Goal: Information Seeking & Learning: Understand process/instructions

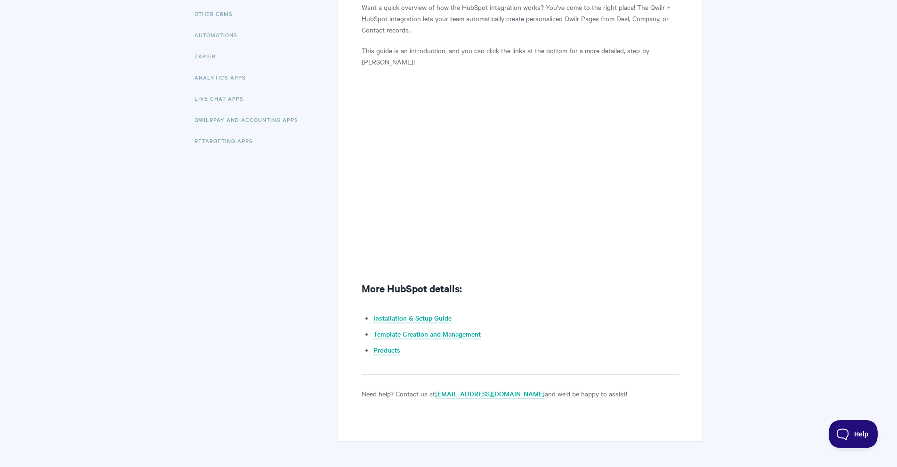
scroll to position [235, 0]
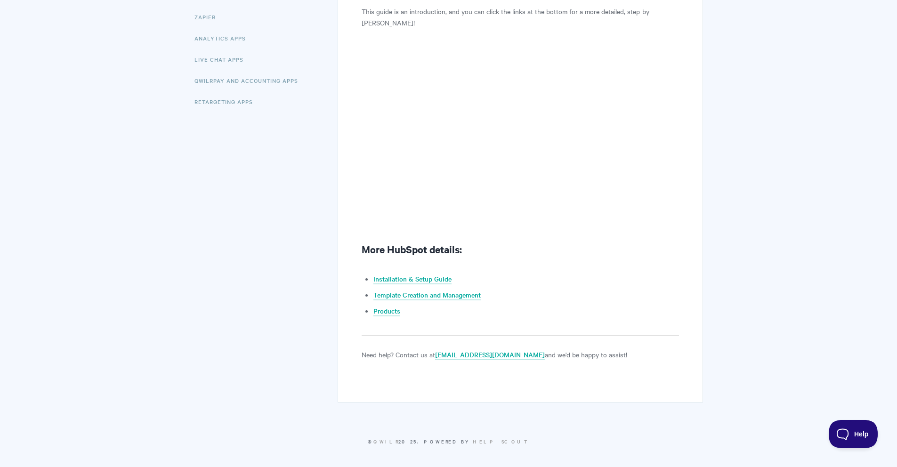
scroll to position [247, 0]
click at [432, 272] on link "Installation & Setup Guide" at bounding box center [412, 277] width 78 height 10
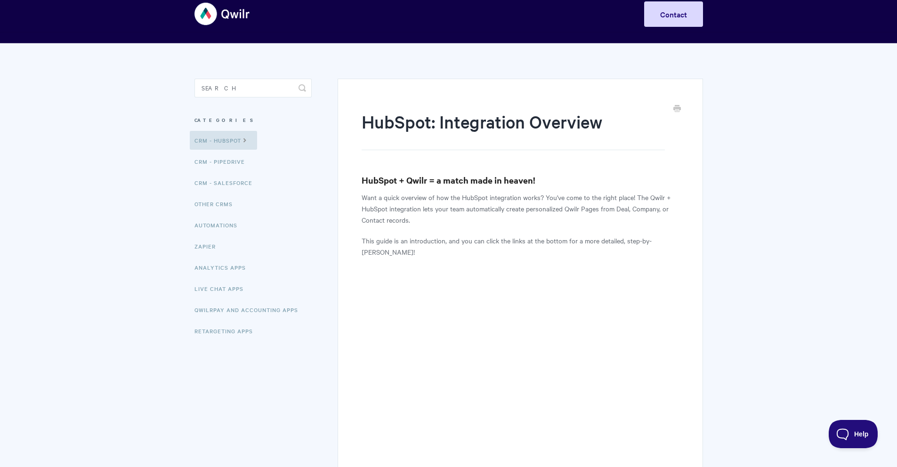
scroll to position [136, 0]
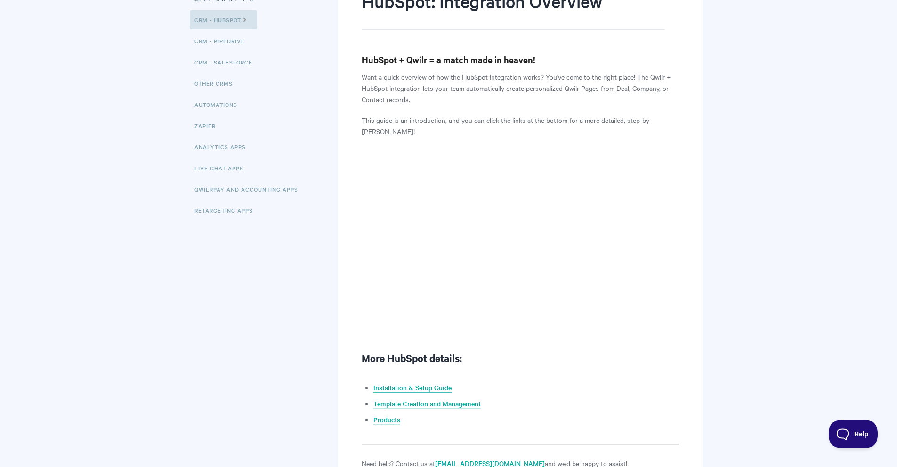
click at [425, 385] on link "Installation & Setup Guide" at bounding box center [412, 388] width 78 height 10
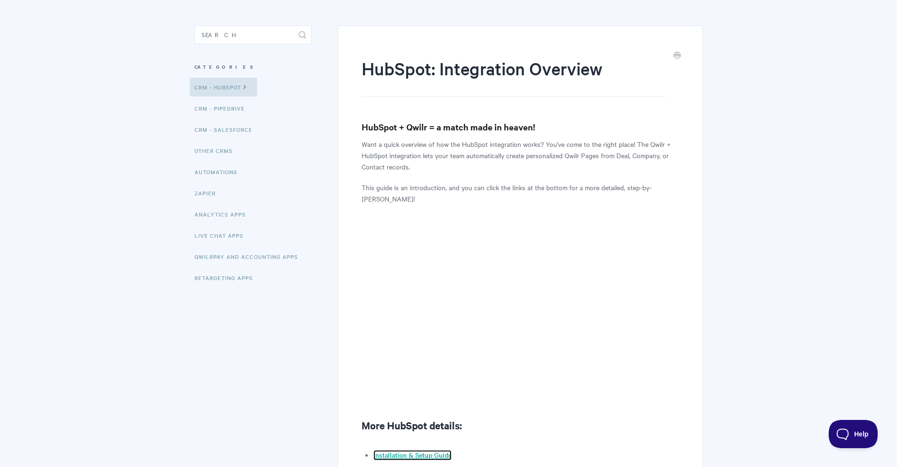
scroll to position [0, 0]
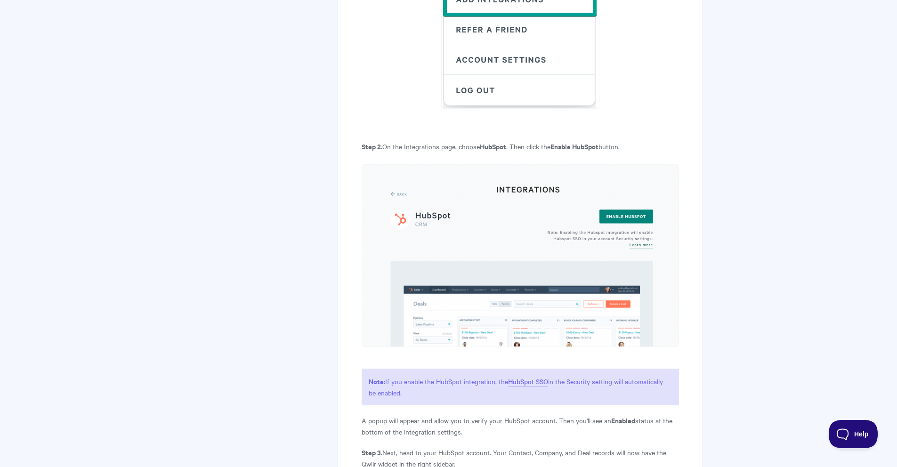
scroll to position [631, 0]
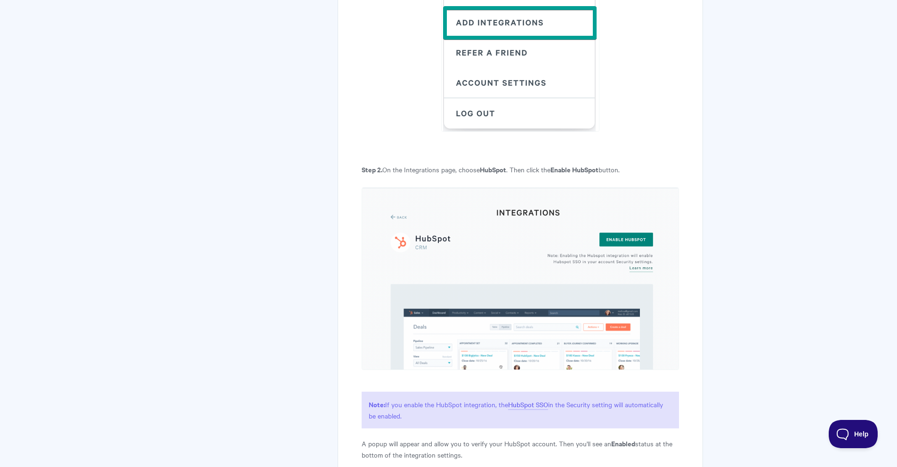
click at [472, 170] on p "Step 2. On the Integrations page, choose HubSpot . Then click the Enable HubSpo…" at bounding box center [520, 169] width 317 height 11
click at [515, 170] on p "Step 2. On the Integrations page, choose HubSpot . Then click the Enable HubSpo…" at bounding box center [520, 169] width 317 height 11
click at [573, 171] on strong "Enable HubSpot" at bounding box center [574, 169] width 48 height 10
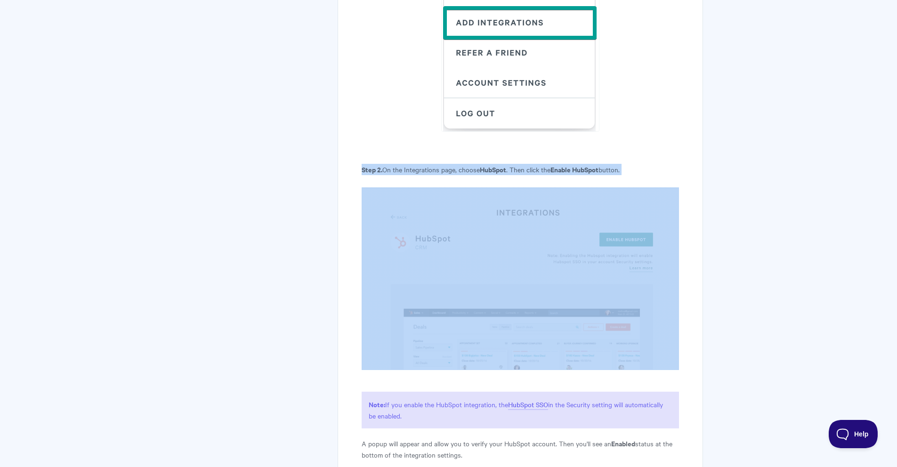
click at [573, 171] on strong "Enable HubSpot" at bounding box center [574, 169] width 48 height 10
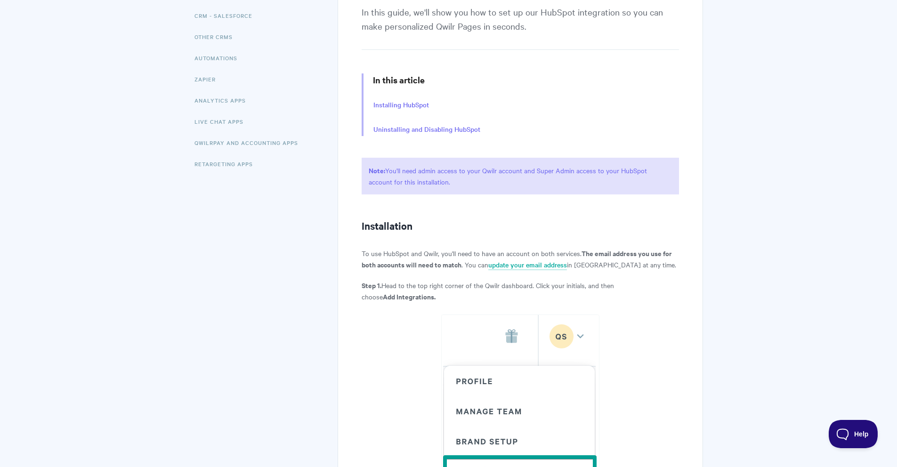
scroll to position [0, 0]
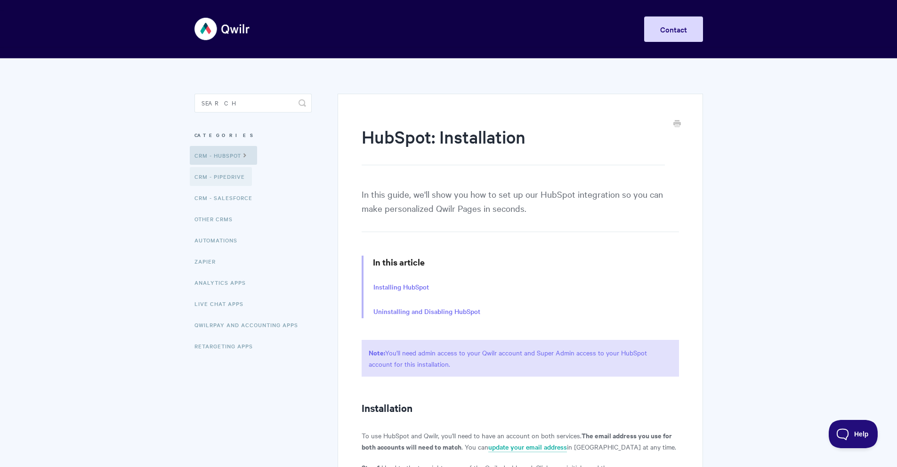
click at [220, 176] on link "CRM - Pipedrive" at bounding box center [221, 176] width 62 height 19
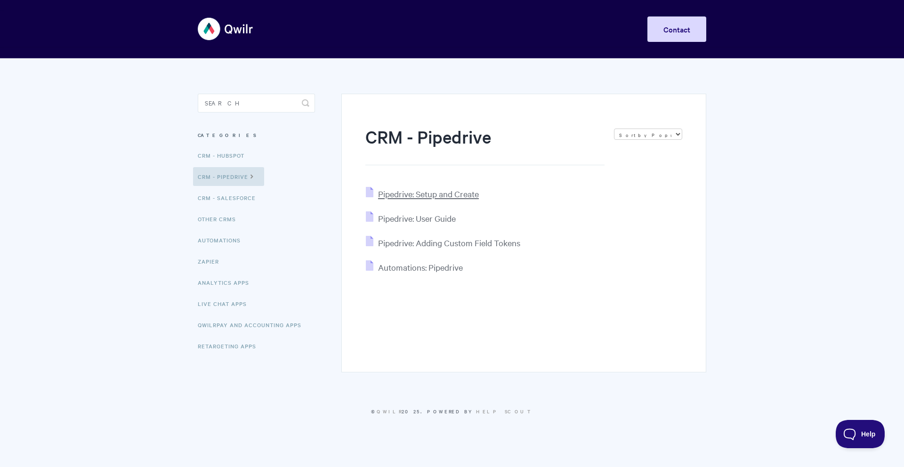
click at [421, 194] on span "Pipedrive: Setup and Create" at bounding box center [428, 193] width 101 height 11
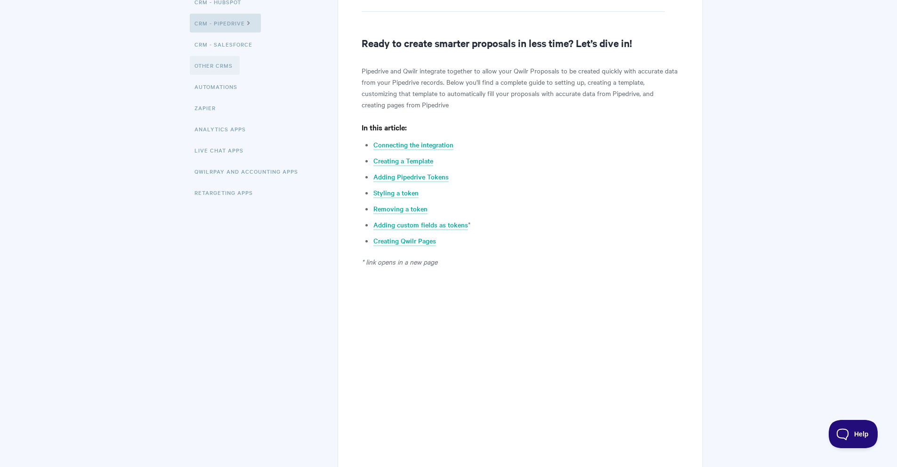
scroll to position [152, 0]
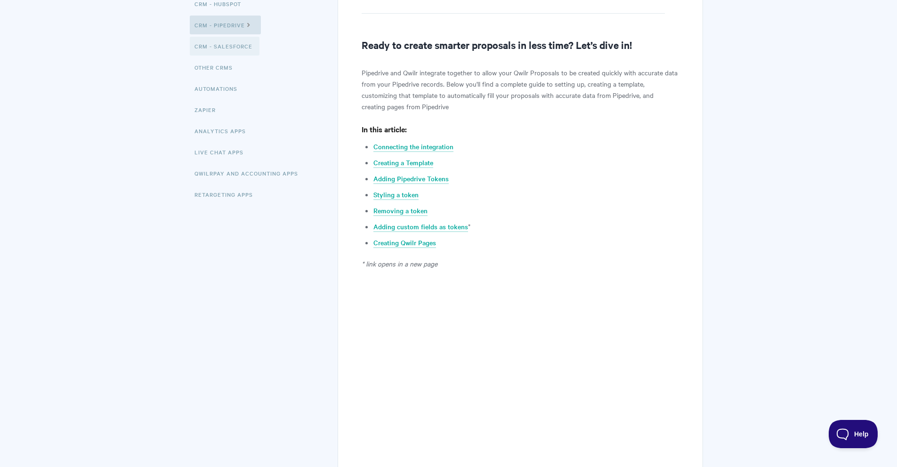
click at [210, 49] on link "CRM - Salesforce" at bounding box center [225, 46] width 70 height 19
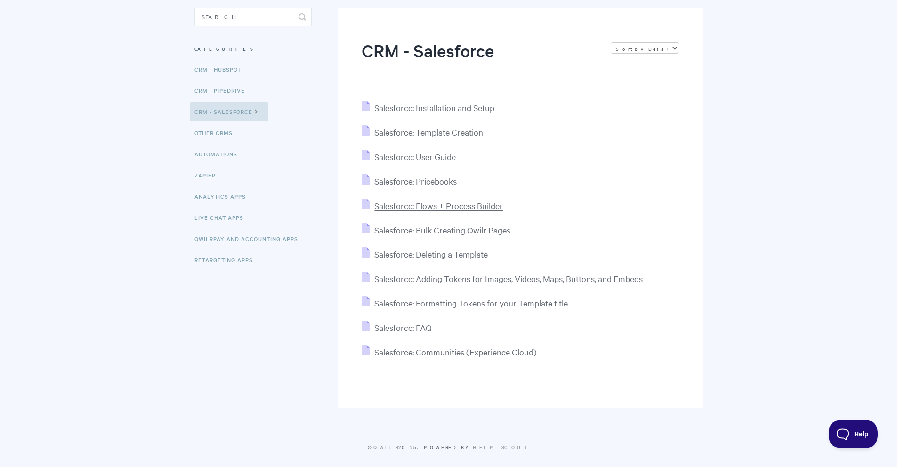
scroll to position [94, 0]
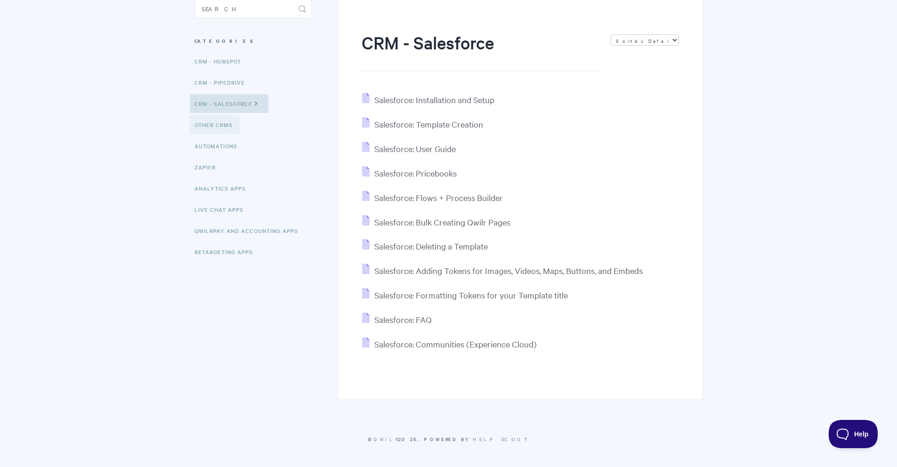
click at [221, 124] on link "Other CRMs" at bounding box center [215, 124] width 50 height 19
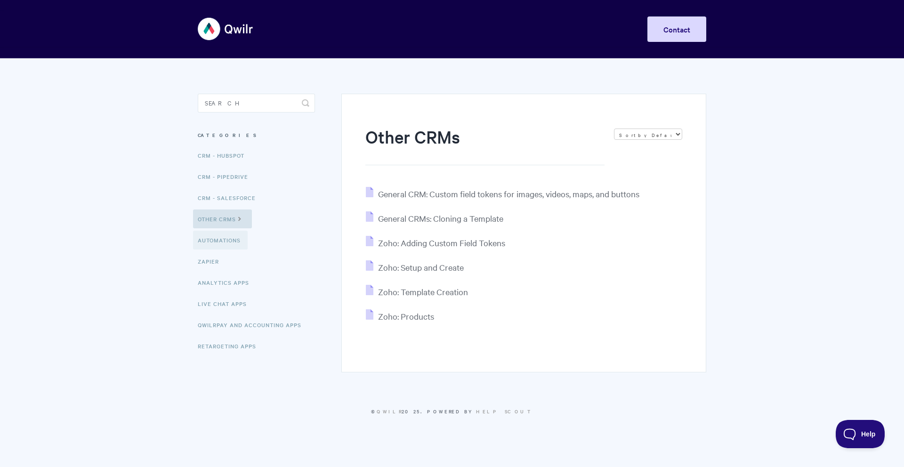
click at [225, 239] on link "Automations" at bounding box center [220, 240] width 55 height 19
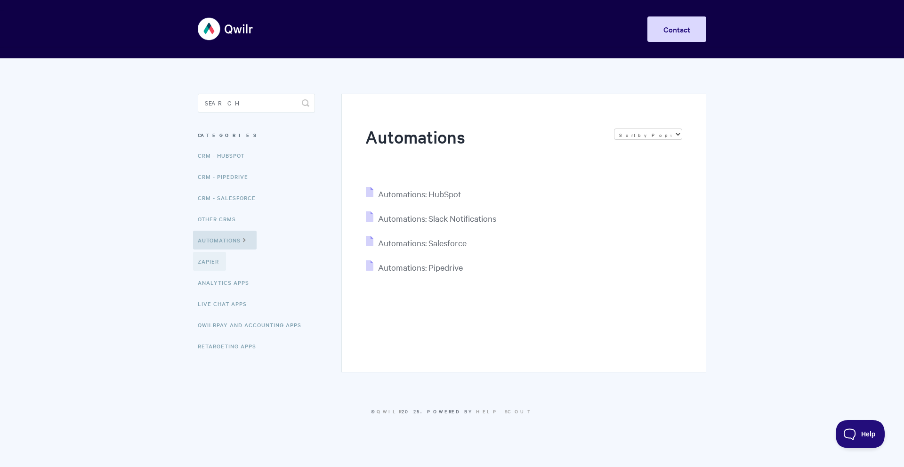
click at [214, 260] on link "Zapier" at bounding box center [209, 261] width 33 height 19
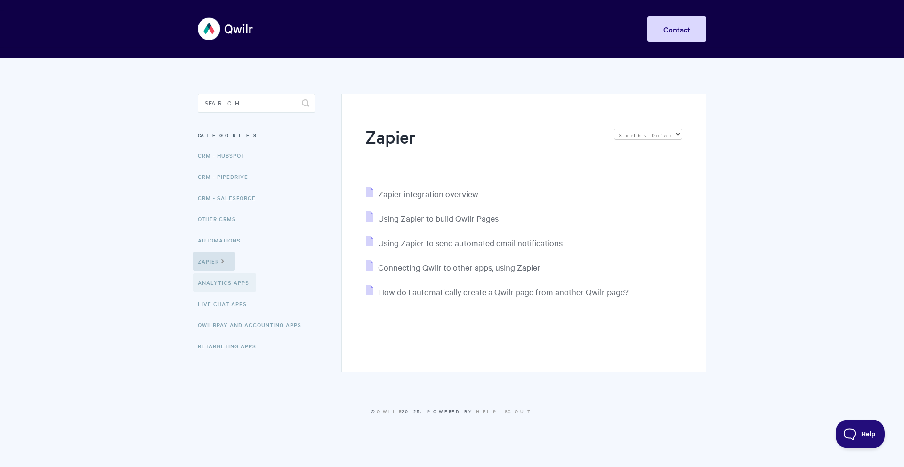
click at [219, 277] on link "Analytics Apps" at bounding box center [224, 282] width 63 height 19
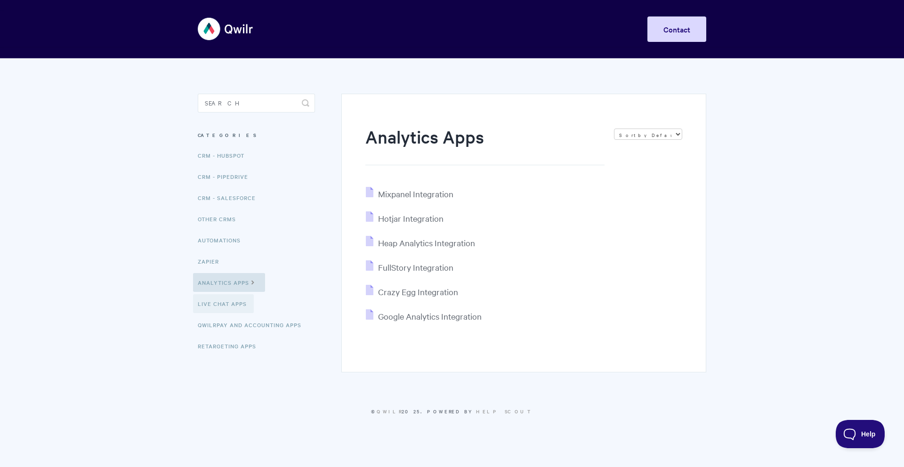
click at [230, 303] on link "Live Chat Apps" at bounding box center [223, 303] width 61 height 19
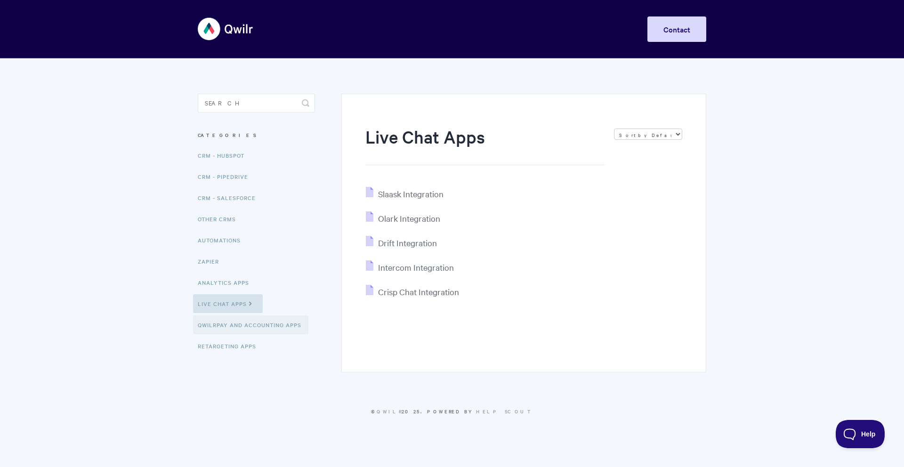
click at [238, 328] on link "QwilrPay and Accounting Apps" at bounding box center [250, 324] width 115 height 19
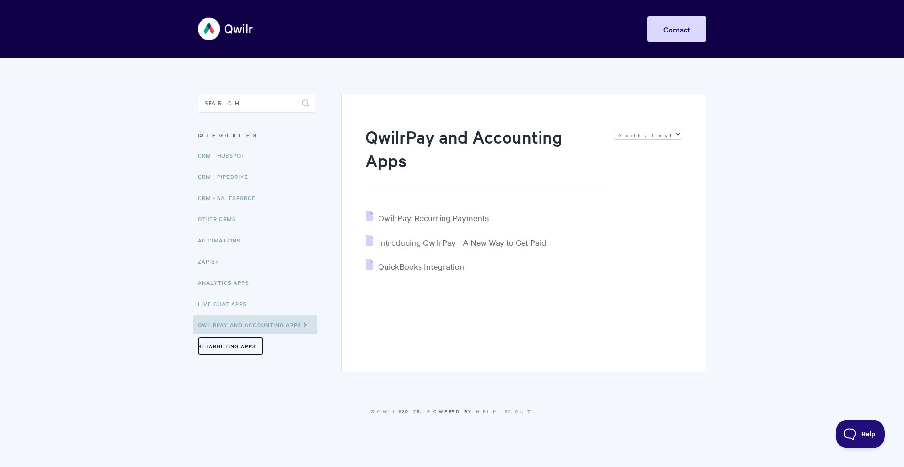
click at [237, 345] on link "Retargeting Apps" at bounding box center [230, 346] width 65 height 19
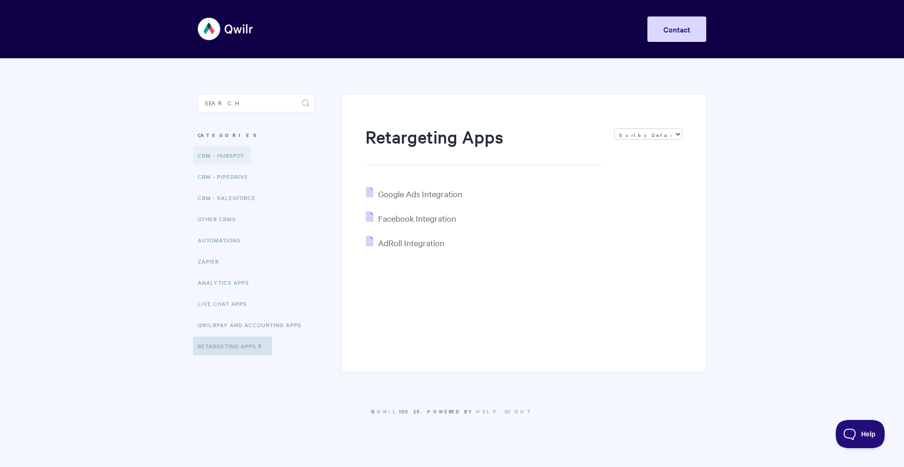
click at [217, 160] on link "CRM - HubSpot" at bounding box center [222, 155] width 58 height 19
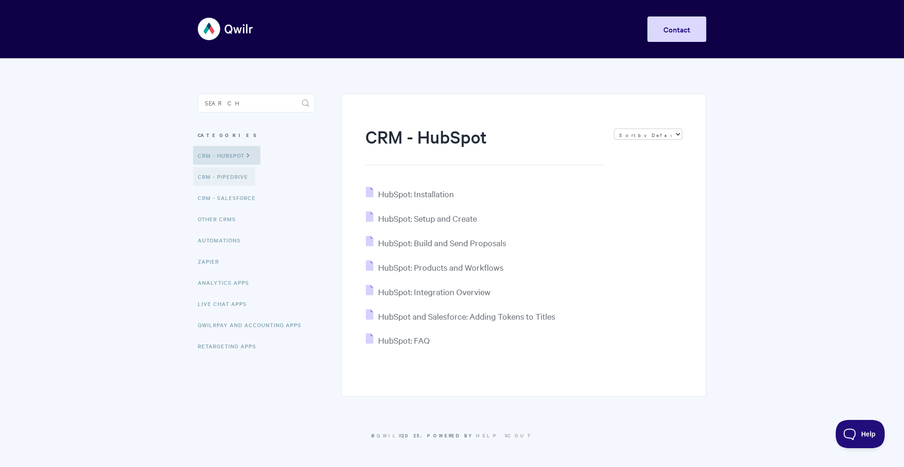
click at [224, 185] on link "CRM - Pipedrive" at bounding box center [224, 176] width 62 height 19
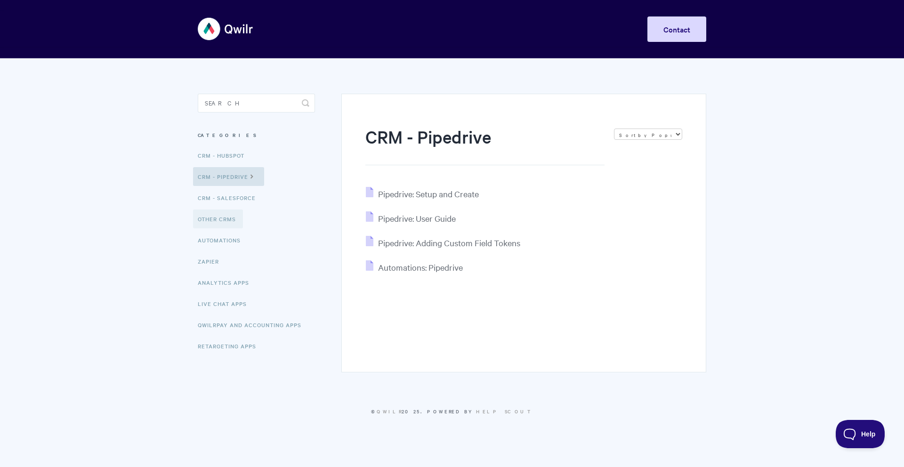
click at [221, 225] on link "Other CRMs" at bounding box center [218, 219] width 50 height 19
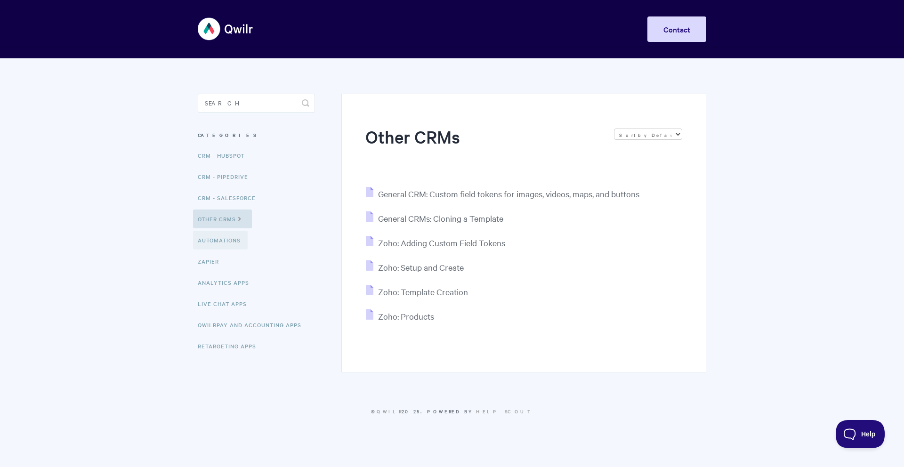
click at [224, 240] on link "Automations" at bounding box center [220, 240] width 55 height 19
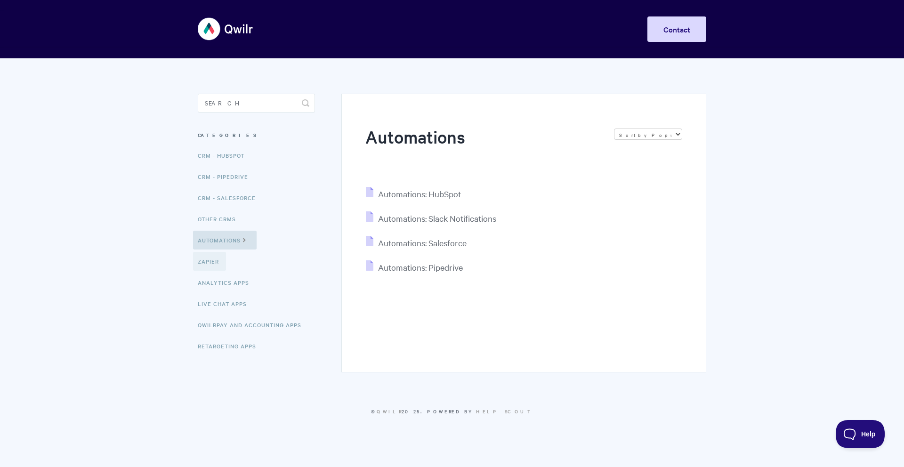
click at [217, 255] on link "Zapier" at bounding box center [209, 261] width 33 height 19
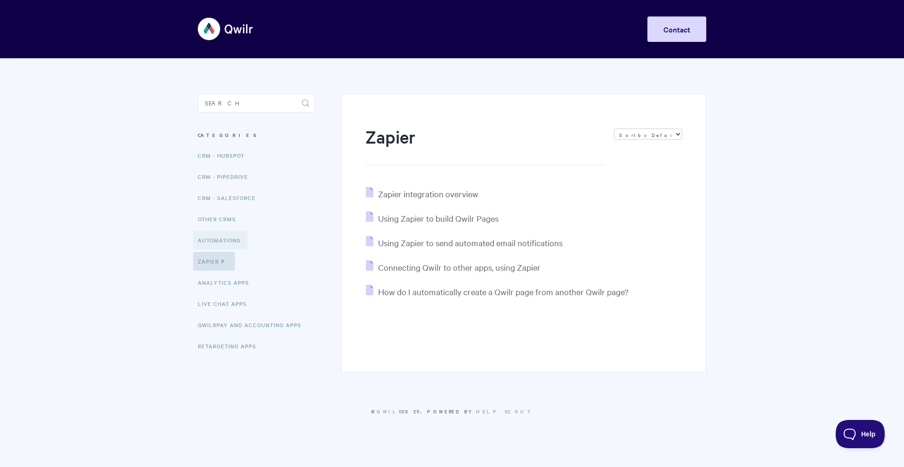
click at [216, 247] on link "Automations" at bounding box center [220, 240] width 55 height 19
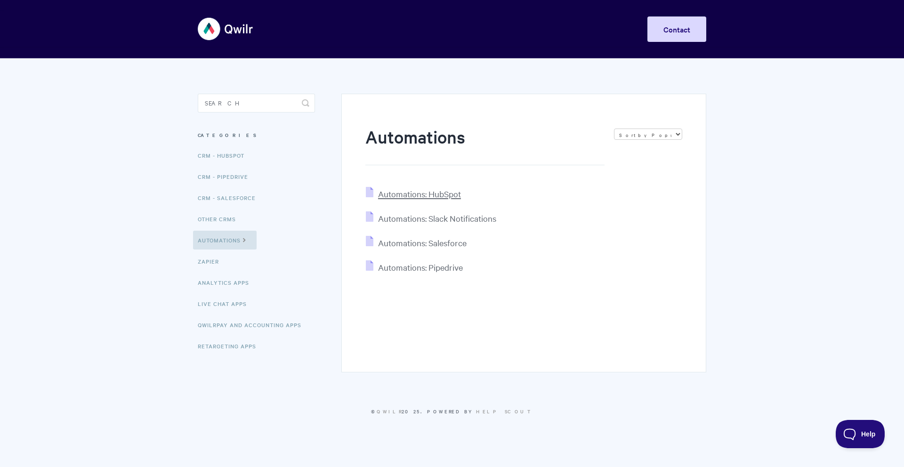
click at [410, 193] on span "Automations: HubSpot" at bounding box center [419, 193] width 83 height 11
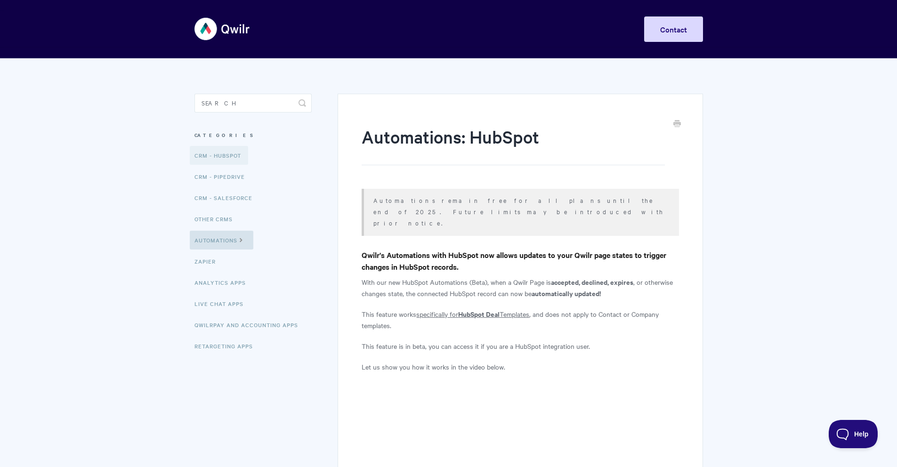
click at [218, 148] on link "CRM - HubSpot" at bounding box center [219, 155] width 58 height 19
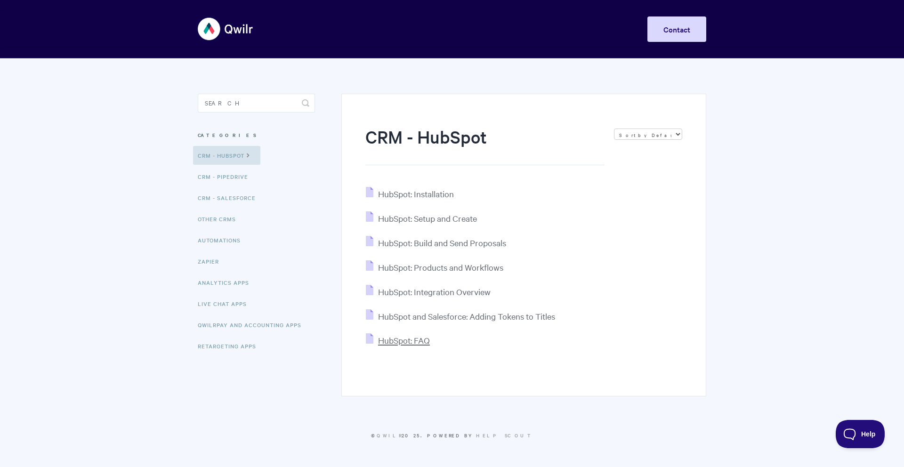
click at [417, 342] on span "HubSpot: FAQ" at bounding box center [404, 340] width 52 height 11
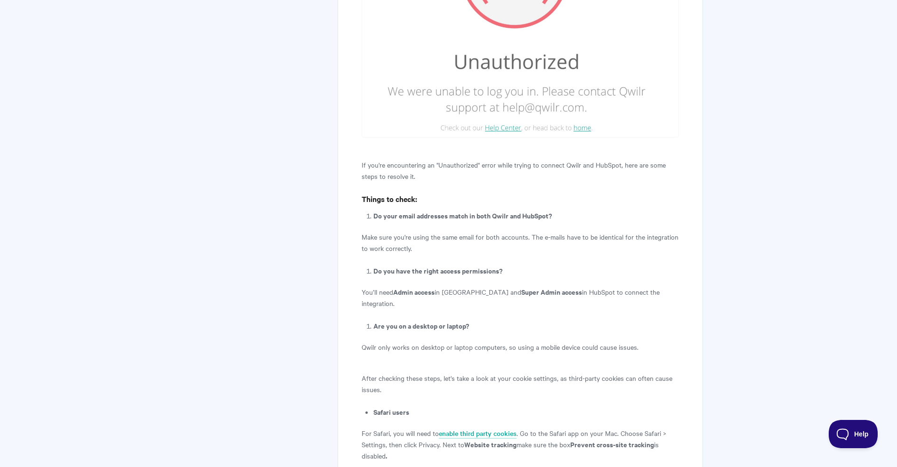
scroll to position [742, 0]
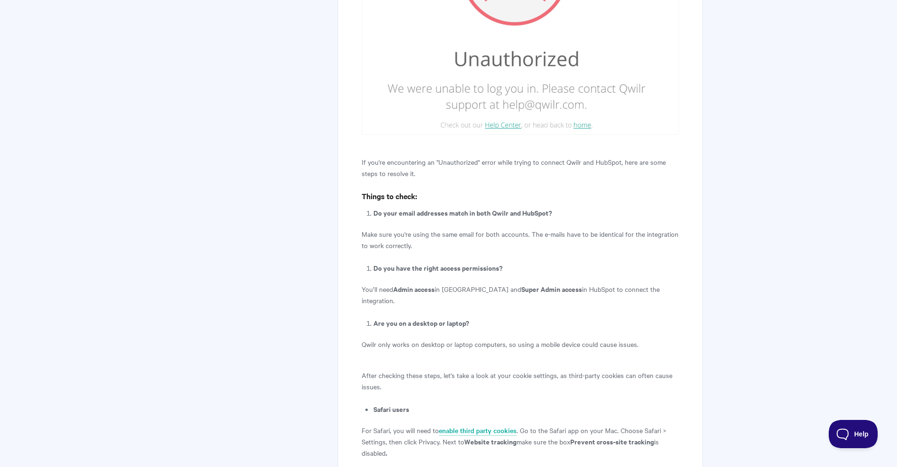
drag, startPoint x: 670, startPoint y: 289, endPoint x: 342, endPoint y: 287, distance: 327.7
copy p "You’ll need Admin access in Qwilr and Super Admin access in HubSpot to connect …"
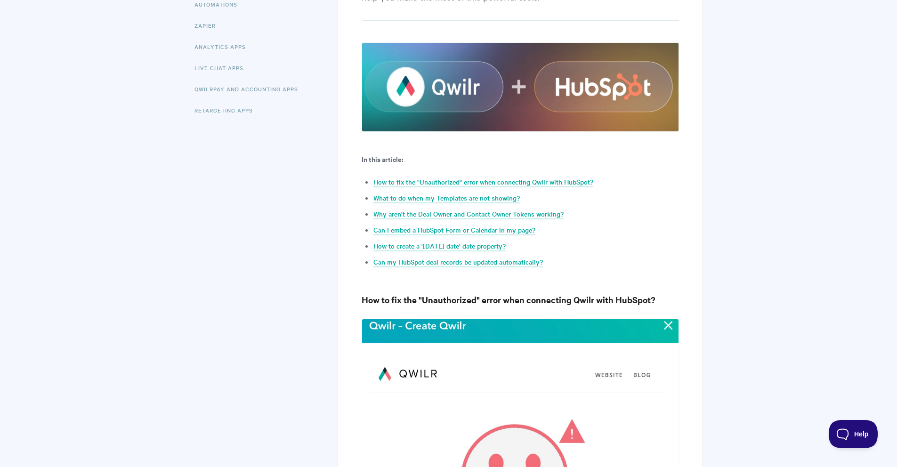
scroll to position [0, 0]
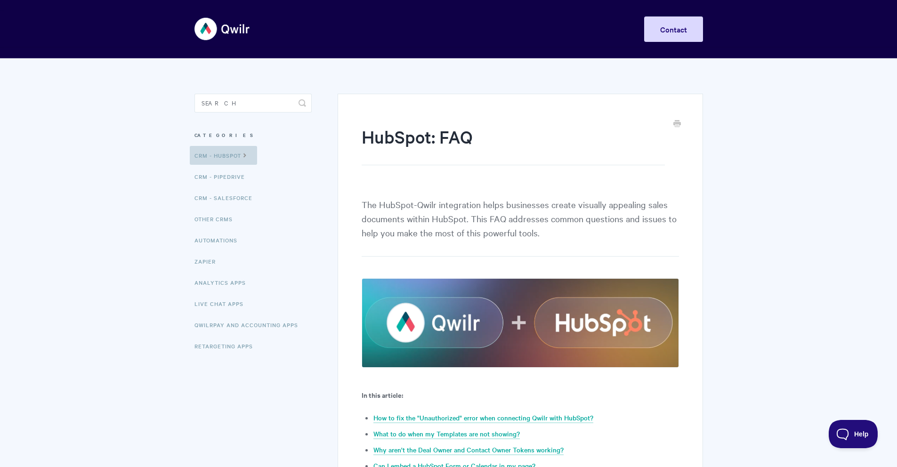
click at [237, 150] on link "CRM - HubSpot" at bounding box center [223, 155] width 67 height 19
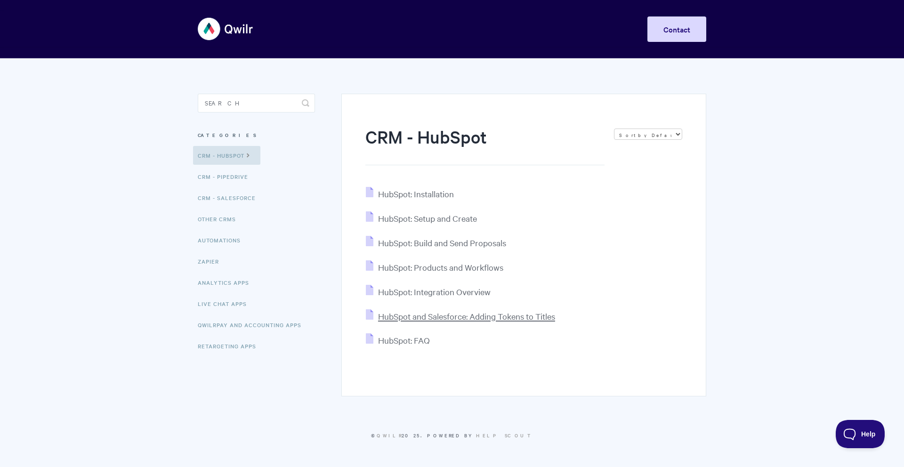
click at [453, 321] on span "HubSpot and Salesforce: Adding Tokens to Titles" at bounding box center [466, 316] width 177 height 11
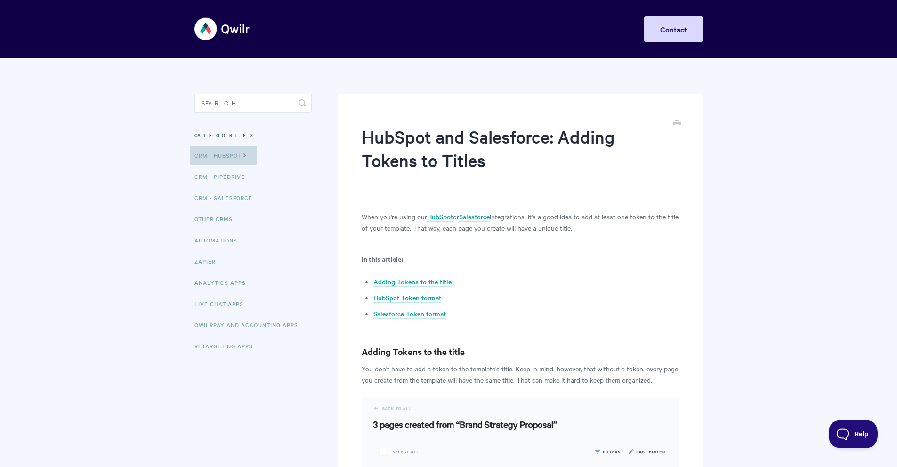
click at [240, 153] on link "CRM - HubSpot" at bounding box center [223, 155] width 67 height 19
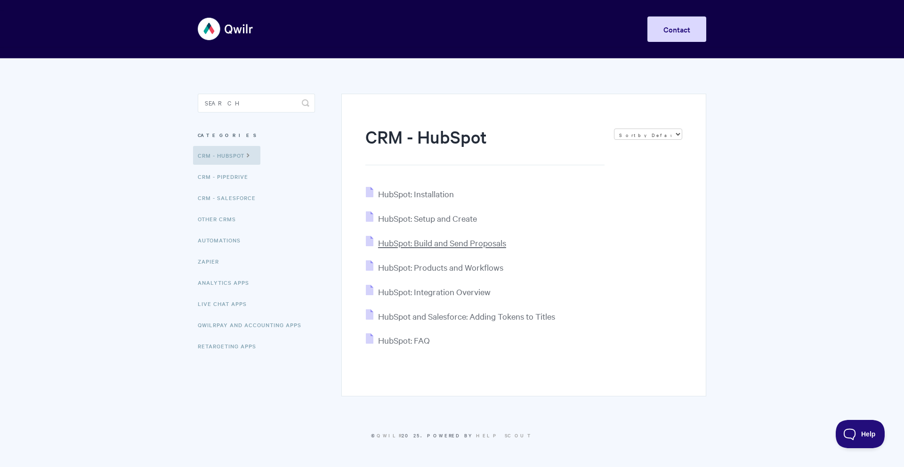
click at [442, 240] on span "HubSpot: Build and Send Proposals" at bounding box center [442, 242] width 128 height 11
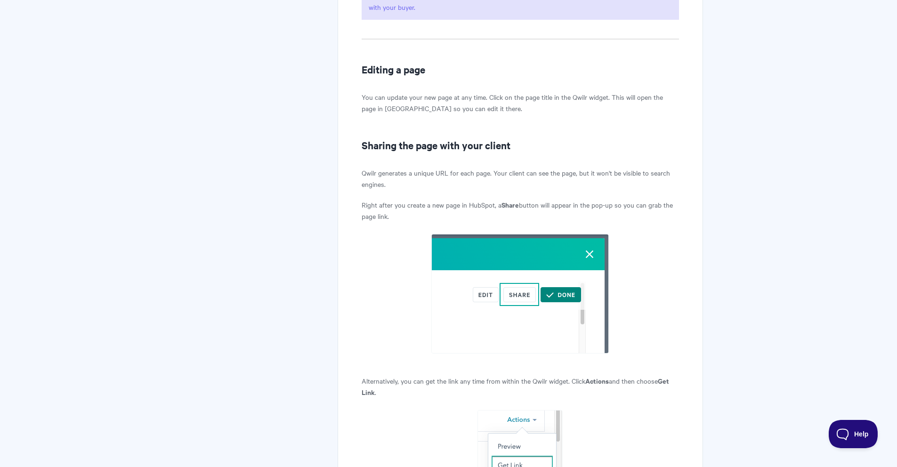
scroll to position [32, 0]
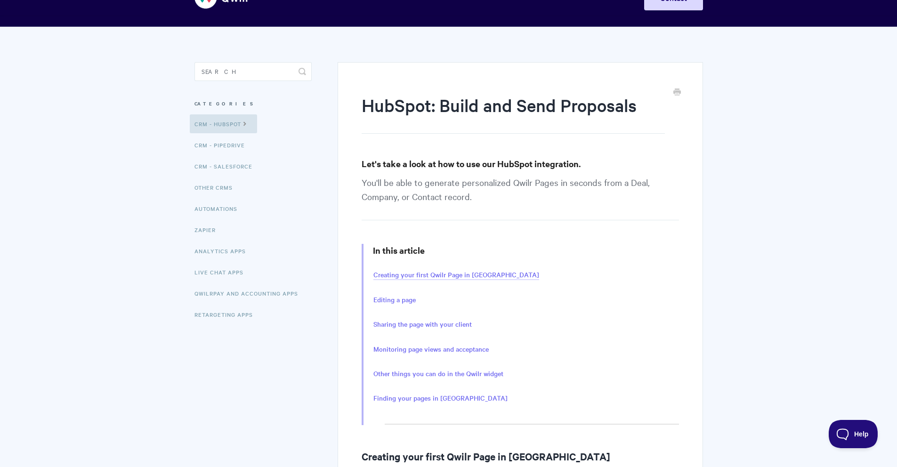
click at [451, 274] on link "Creating your first Qwilr Page in [GEOGRAPHIC_DATA]" at bounding box center [456, 275] width 166 height 10
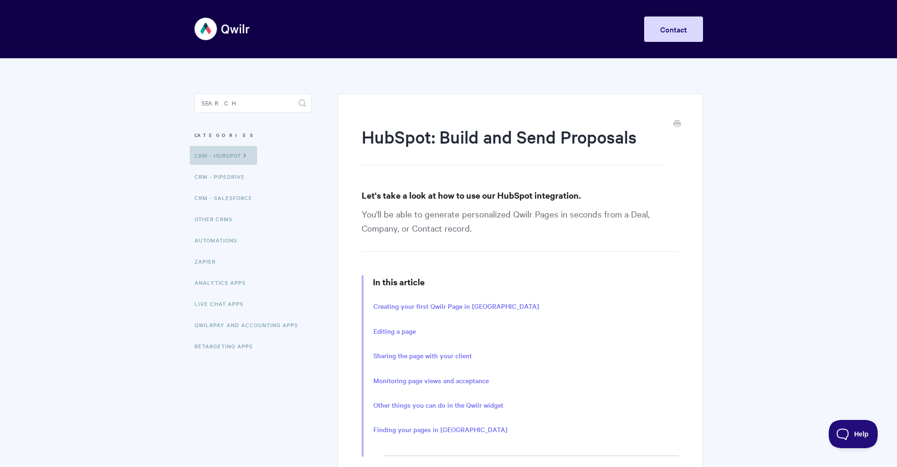
click at [234, 153] on link "CRM - HubSpot" at bounding box center [223, 155] width 67 height 19
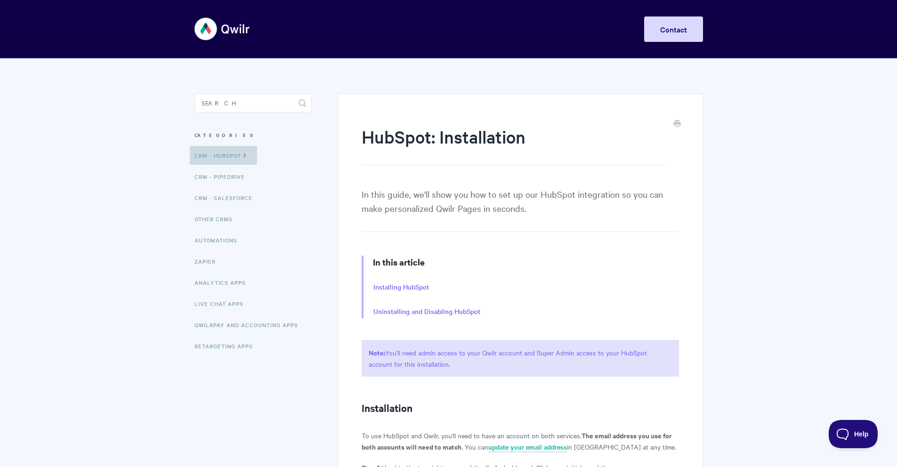
click at [217, 156] on link "CRM - HubSpot" at bounding box center [223, 155] width 67 height 19
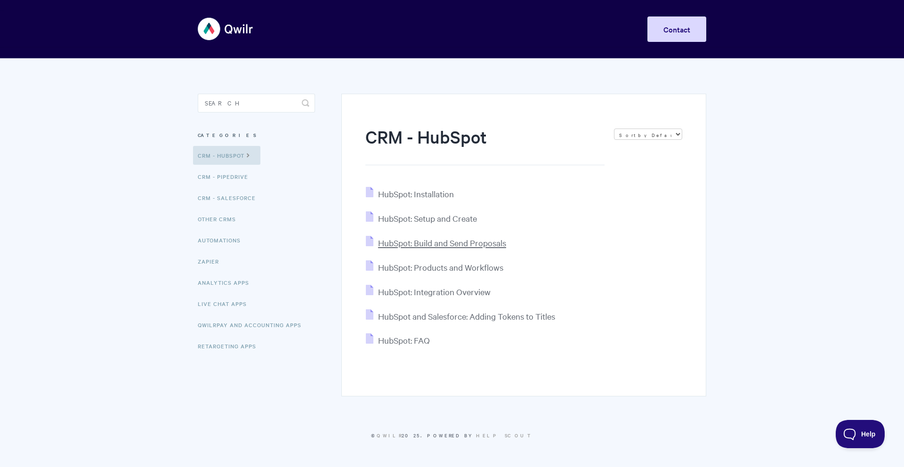
click at [460, 242] on span "HubSpot: Build and Send Proposals" at bounding box center [442, 242] width 128 height 11
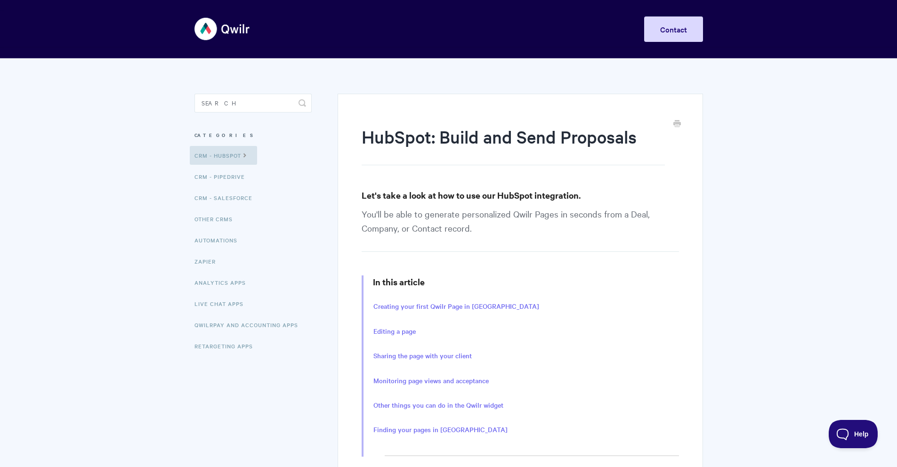
click at [506, 132] on h1 "HubSpot: Build and Send Proposals" at bounding box center [513, 145] width 303 height 40
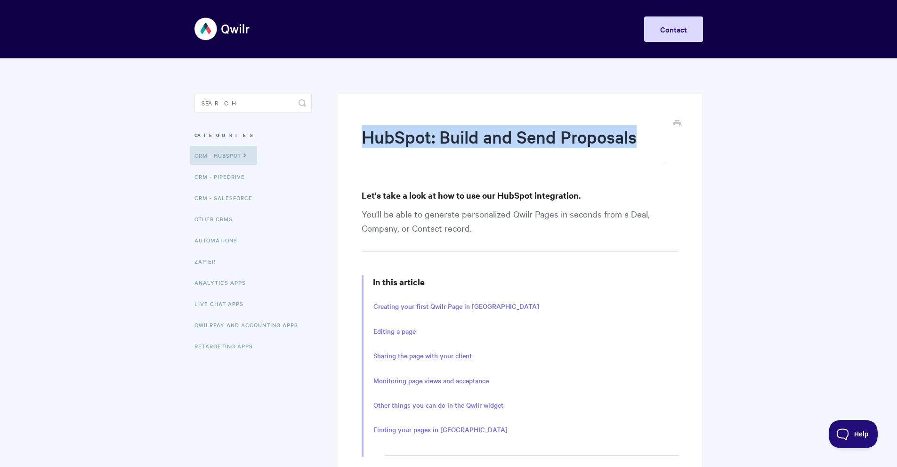
click at [506, 132] on h1 "HubSpot: Build and Send Proposals" at bounding box center [513, 145] width 303 height 40
click at [507, 132] on h1 "HubSpot: Build and Send Proposals" at bounding box center [513, 145] width 303 height 40
click at [219, 152] on link "CRM - HubSpot" at bounding box center [223, 155] width 67 height 19
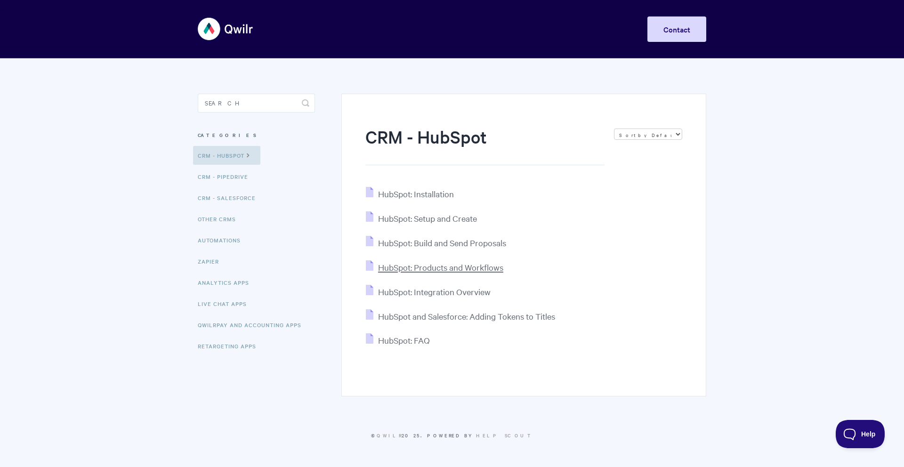
click at [462, 265] on span "HubSpot: Products and Workflows" at bounding box center [440, 267] width 125 height 11
click at [436, 271] on span "HubSpot: Products and Workflows" at bounding box center [440, 267] width 125 height 11
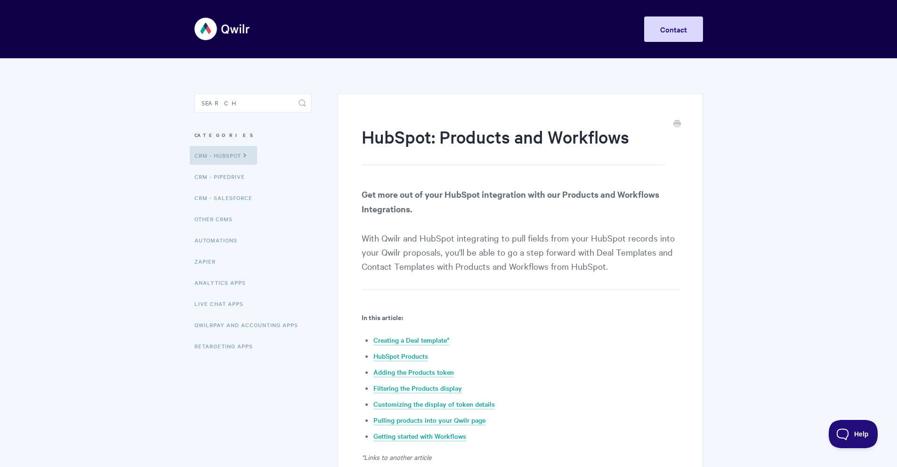
drag, startPoint x: 445, startPoint y: 231, endPoint x: 363, endPoint y: 0, distance: 244.4
